Goal: Find specific page/section: Find specific page/section

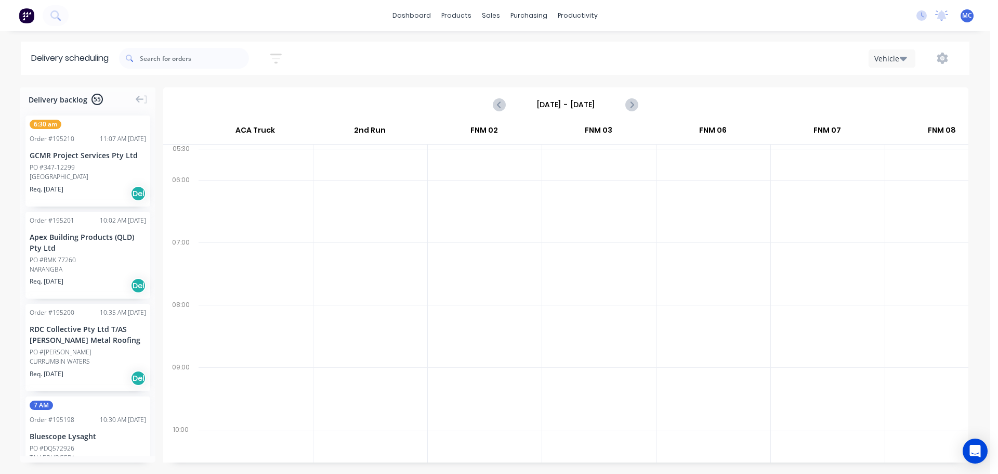
scroll to position [0, 1]
click at [517, 48] on div "Sales Orders" at bounding box center [529, 49] width 43 height 9
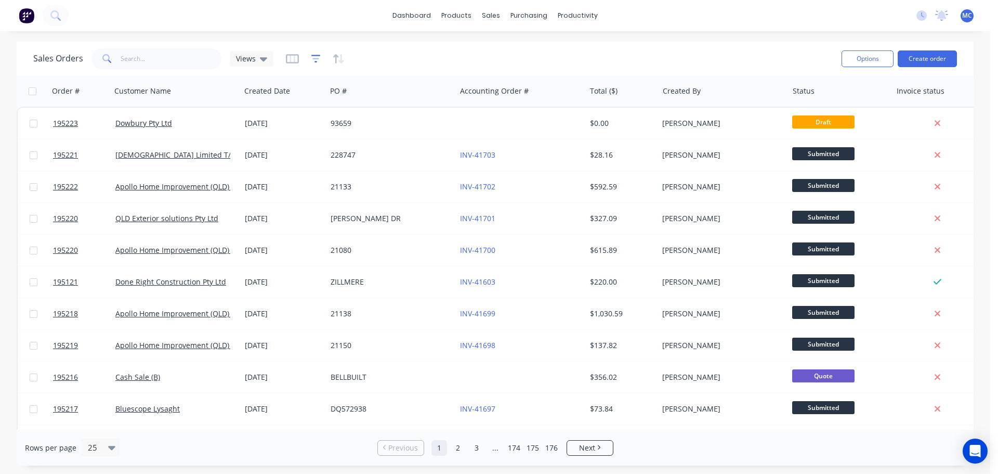
click at [315, 57] on icon "button" at bounding box center [315, 59] width 9 height 10
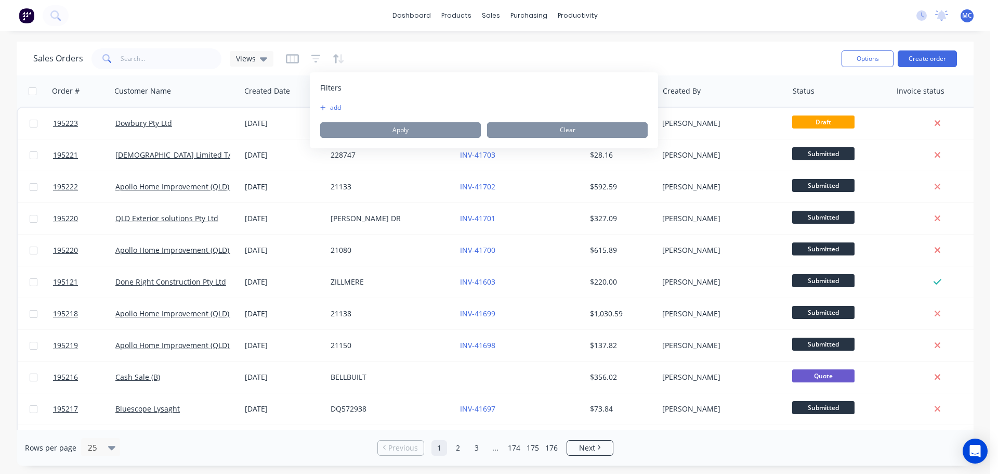
click at [334, 109] on button "add" at bounding box center [333, 107] width 26 height 8
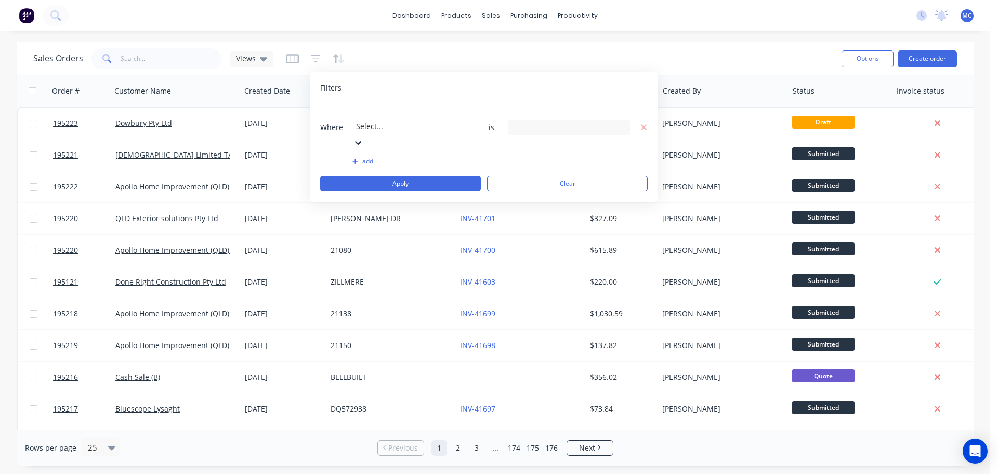
click at [393, 116] on div at bounding box center [431, 112] width 150 height 13
click at [552, 122] on div "21 Created By selected" at bounding box center [561, 127] width 94 height 11
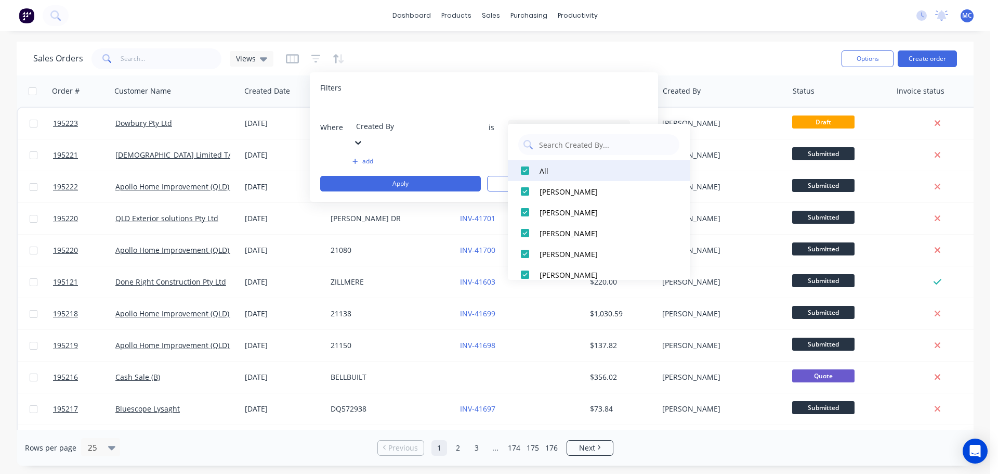
click at [523, 169] on div at bounding box center [525, 170] width 21 height 21
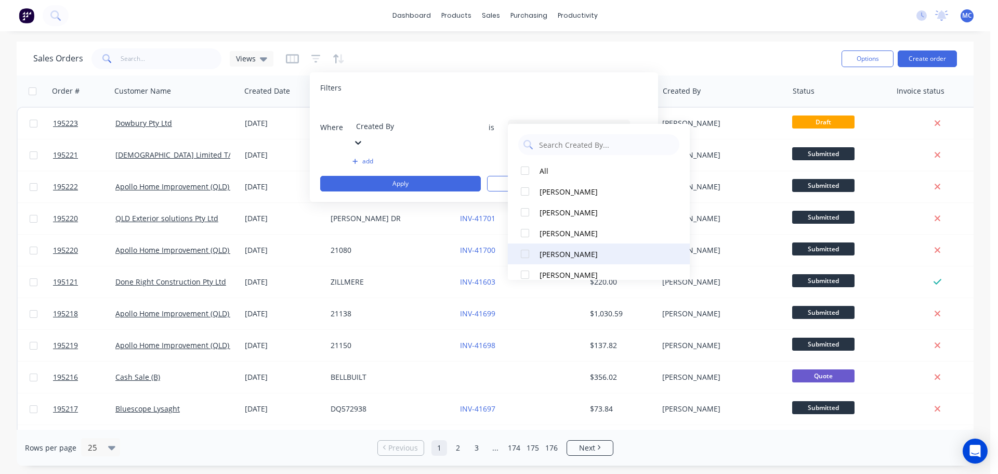
click at [524, 255] on div at bounding box center [525, 253] width 21 height 21
click at [363, 157] on button "add" at bounding box center [413, 161] width 122 height 8
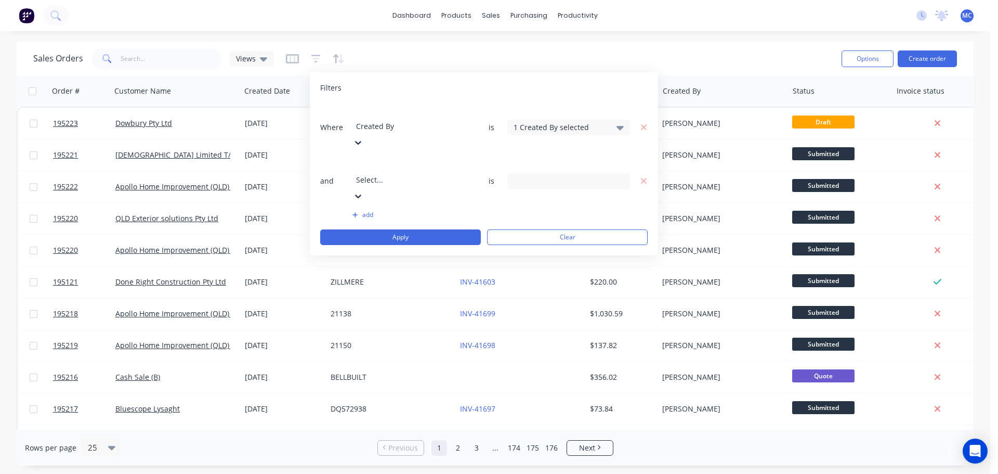
click at [379, 159] on div at bounding box center [431, 165] width 150 height 13
click at [582, 173] on input at bounding box center [568, 181] width 121 height 16
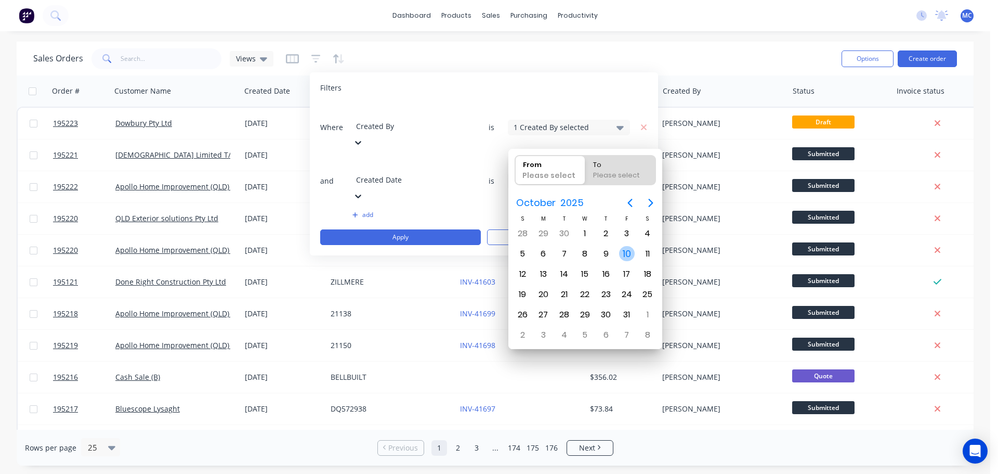
click at [628, 251] on div "10" at bounding box center [627, 254] width 16 height 16
type input "[DATE]"
radio input "false"
radio input "true"
click at [628, 251] on div "10" at bounding box center [627, 254] width 16 height 16
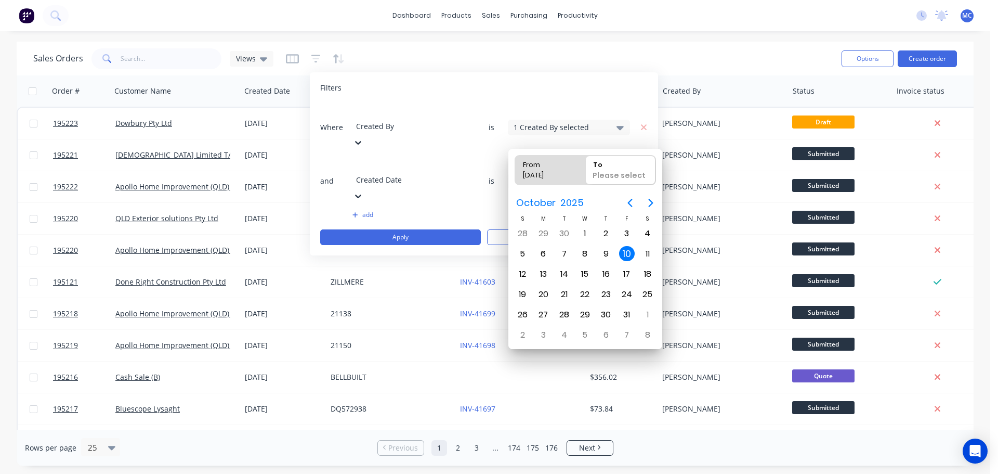
type input "[DATE] - [DATE]"
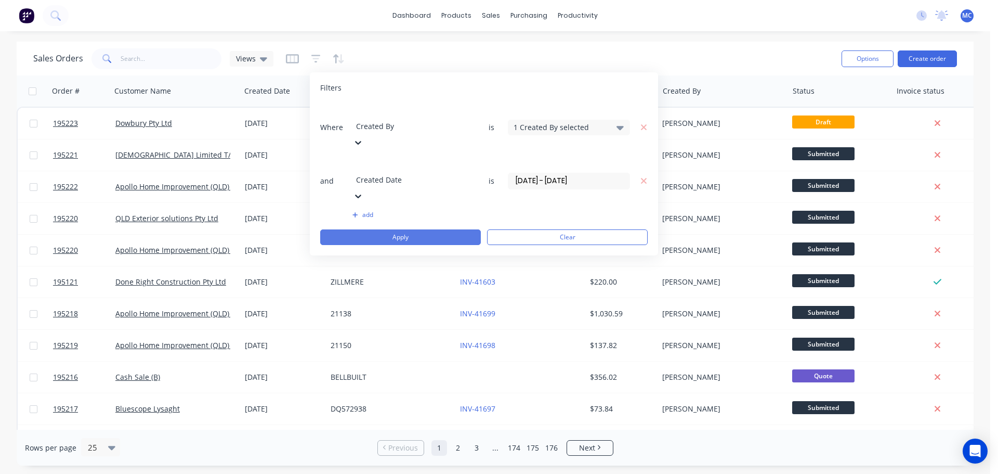
click at [402, 229] on button "Apply" at bounding box center [400, 237] width 161 height 16
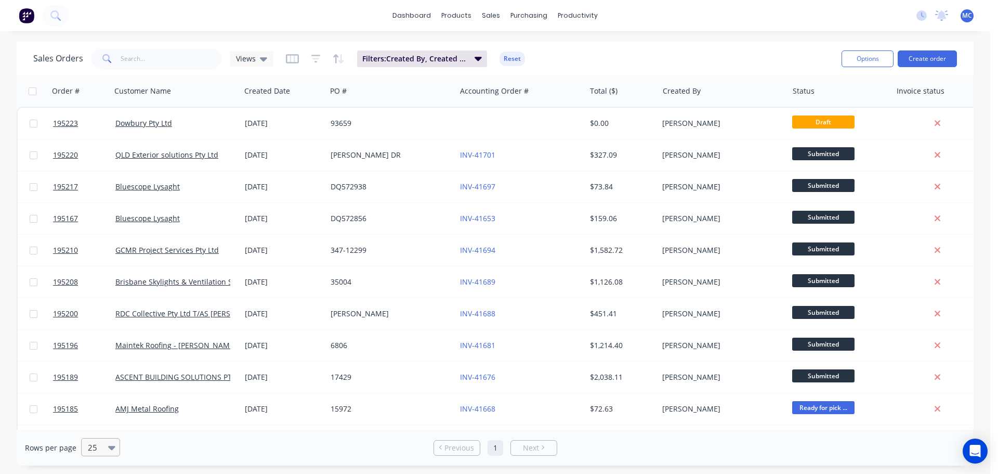
click at [110, 450] on icon at bounding box center [111, 446] width 7 height 11
click at [93, 473] on div "10" at bounding box center [495, 481] width 990 height 11
click at [538, 450] on span "Next" at bounding box center [540, 447] width 16 height 10
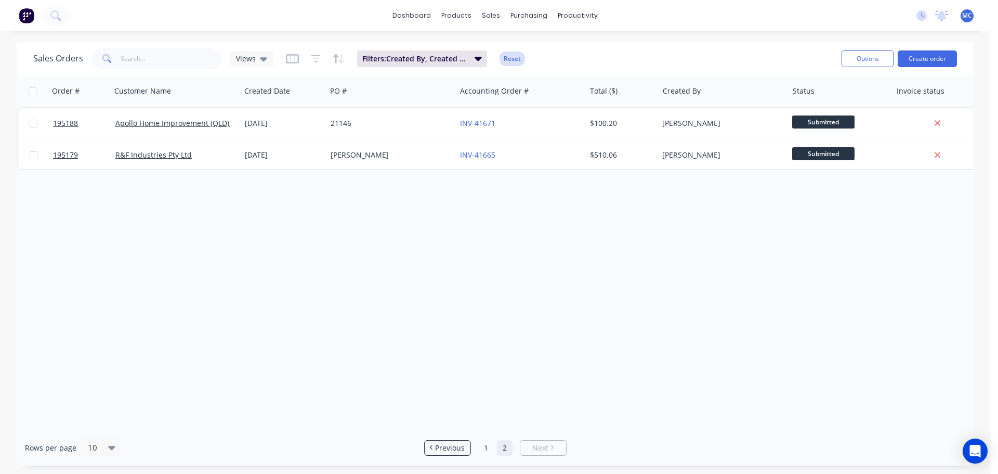
click at [514, 58] on button "Reset" at bounding box center [512, 58] width 25 height 15
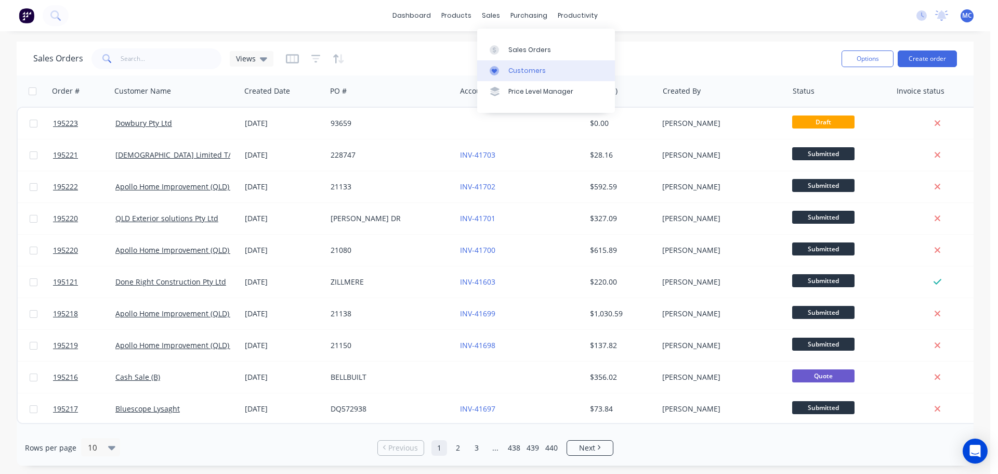
click at [528, 68] on div "Customers" at bounding box center [526, 70] width 37 height 9
